Goal: Find specific page/section: Find specific page/section

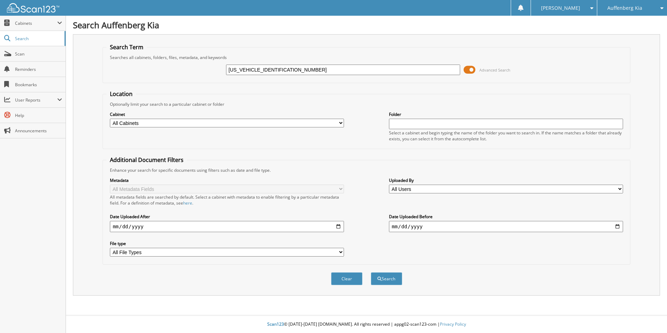
drag, startPoint x: 257, startPoint y: 67, endPoint x: 158, endPoint y: 82, distance: 100.5
click at [158, 82] on fieldset "Search Term Searches all cabinets, folders, files, metadata, and keywords 2HGFC…" at bounding box center [367, 63] width 528 height 40
type input "GH656196"
click at [371, 272] on button "Search" at bounding box center [386, 278] width 31 height 13
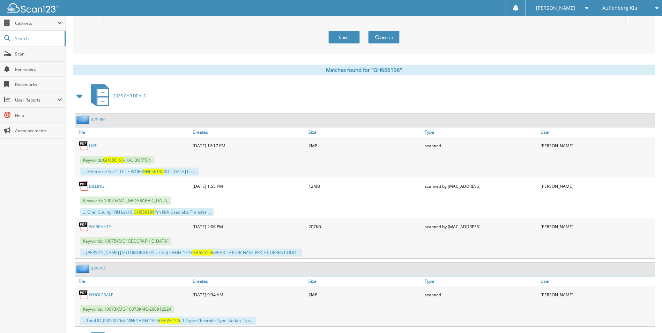
scroll to position [244, 0]
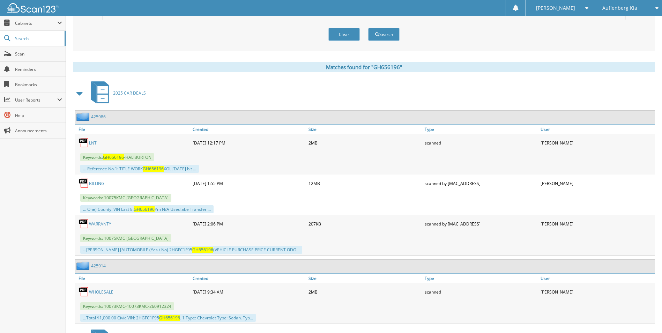
click at [92, 141] on link "LNT" at bounding box center [93, 143] width 8 height 6
click at [44, 48] on link "Scan" at bounding box center [33, 53] width 66 height 15
